Goal: Task Accomplishment & Management: Use online tool/utility

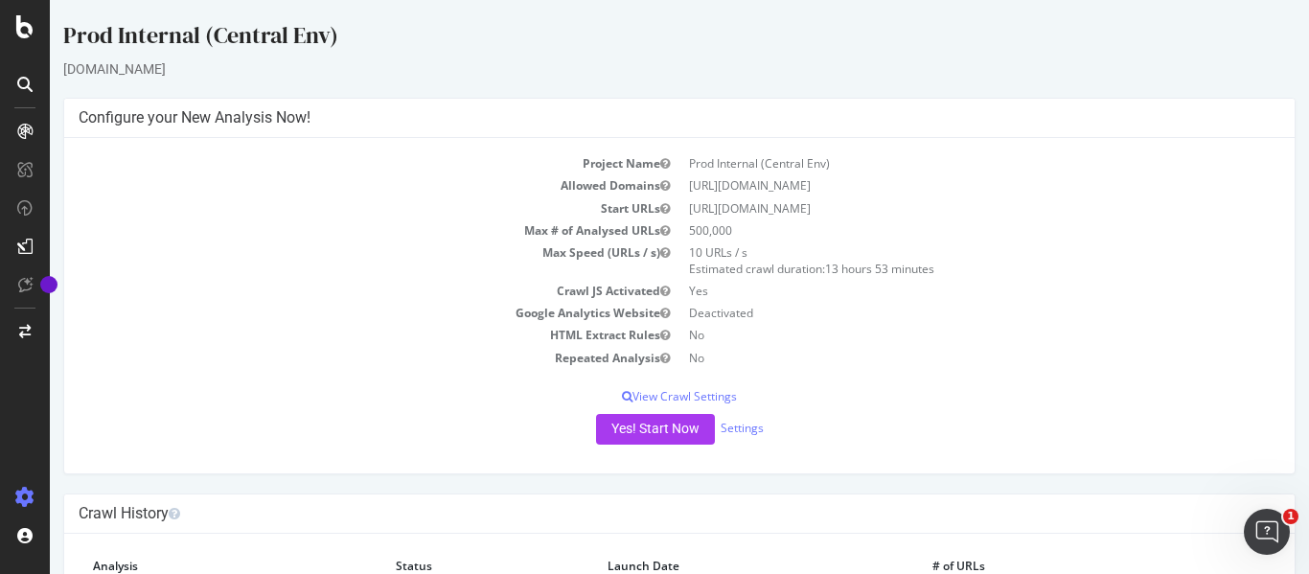
click at [1136, 450] on div "Project Name Prod Internal (Central Env) Allowed Domains [URL][DOMAIN_NAME] Sta…" at bounding box center [679, 305] width 1230 height 335
click at [671, 426] on button "Yes! Start Now" at bounding box center [655, 429] width 119 height 31
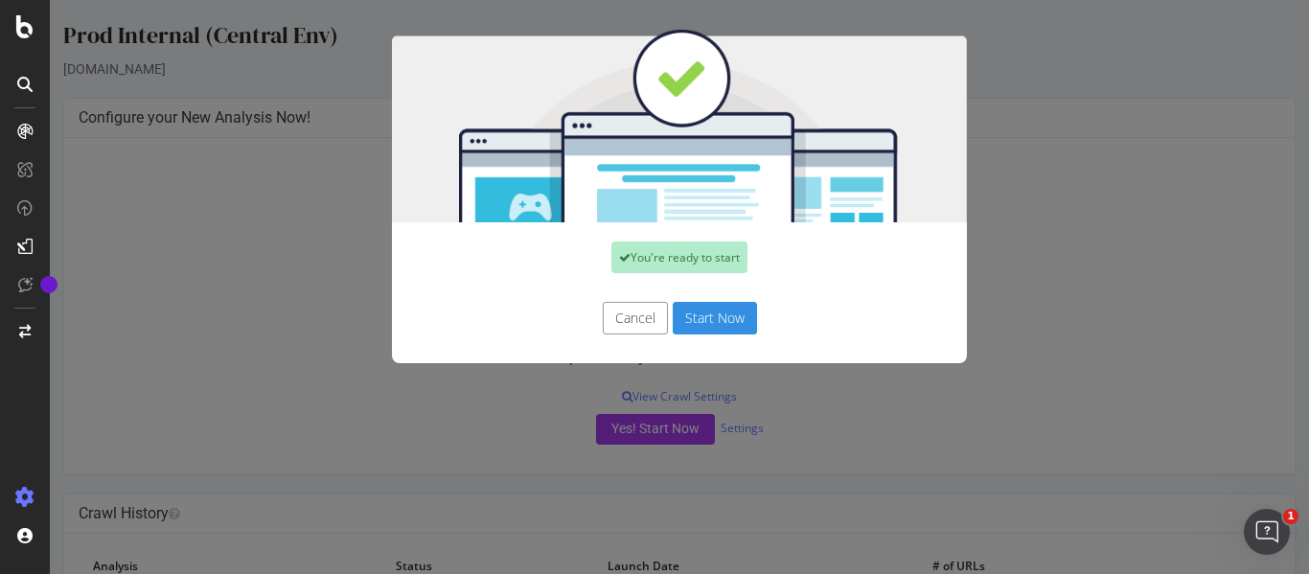
click at [723, 326] on button "Start Now" at bounding box center [715, 318] width 84 height 33
